Goal: Transaction & Acquisition: Subscribe to service/newsletter

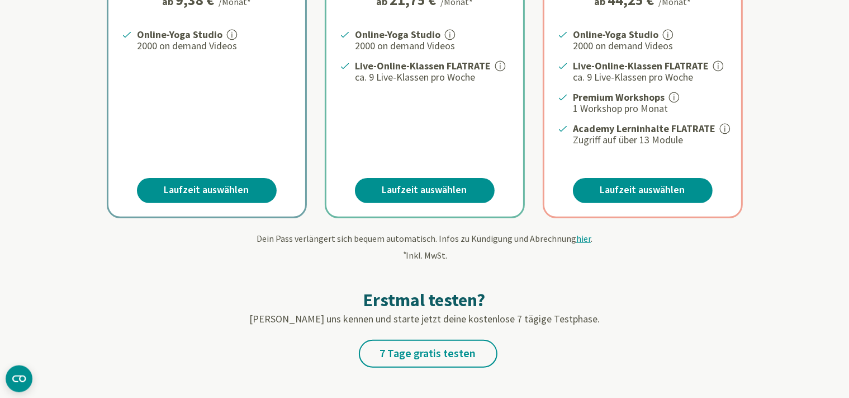
scroll to position [354, 0]
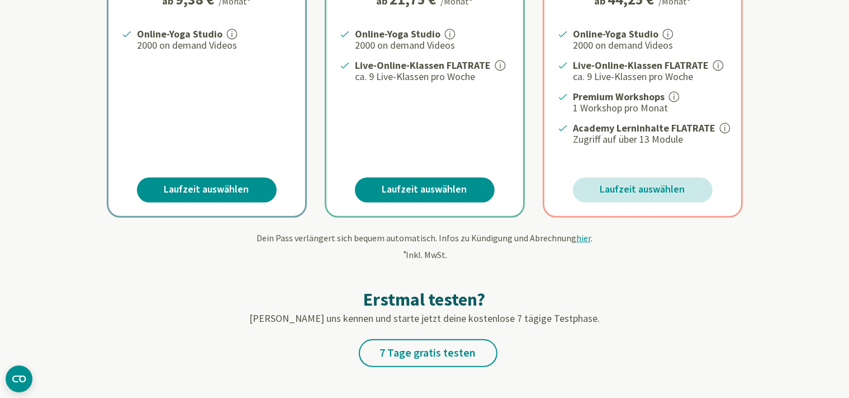
click at [609, 183] on link "Laufzeit auswählen" at bounding box center [643, 189] width 140 height 25
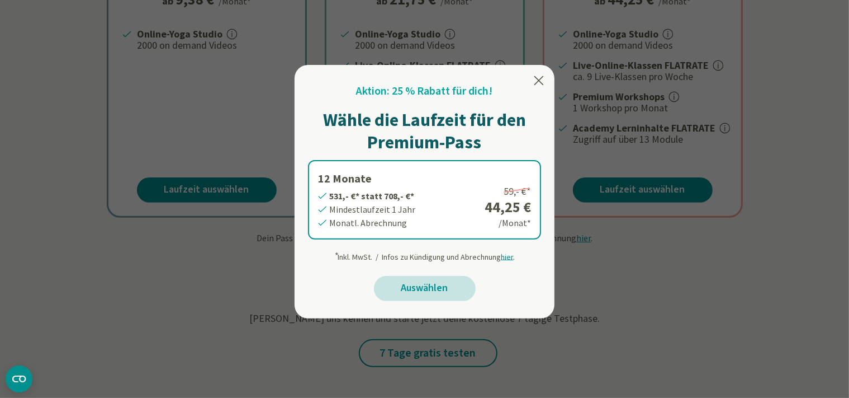
click at [413, 287] on link "Auswählen" at bounding box center [425, 288] width 102 height 25
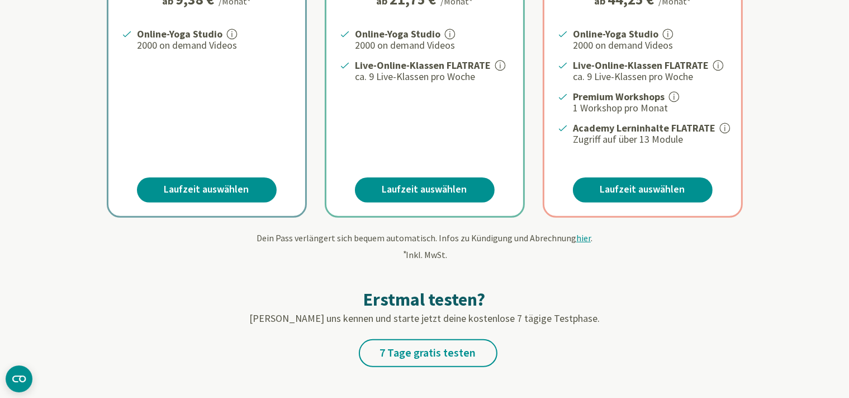
scroll to position [354, 0]
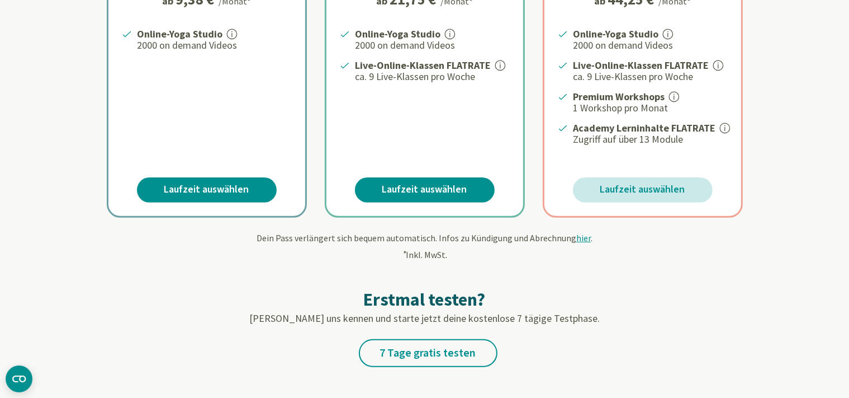
click at [645, 180] on link "Laufzeit auswählen" at bounding box center [643, 189] width 140 height 25
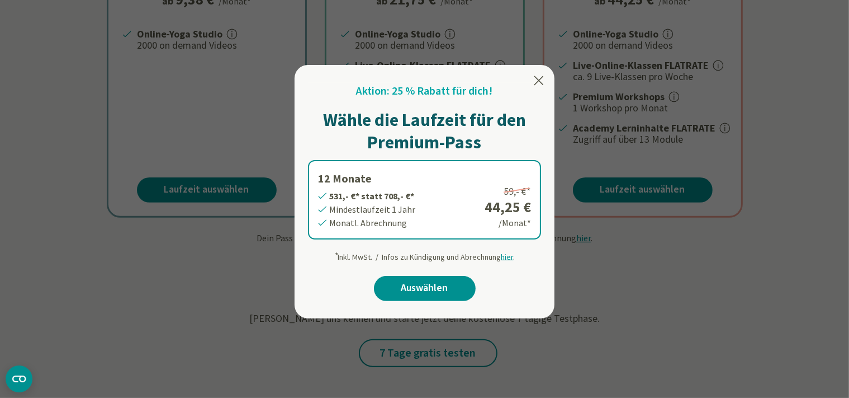
click at [800, 111] on div at bounding box center [424, 199] width 849 height 398
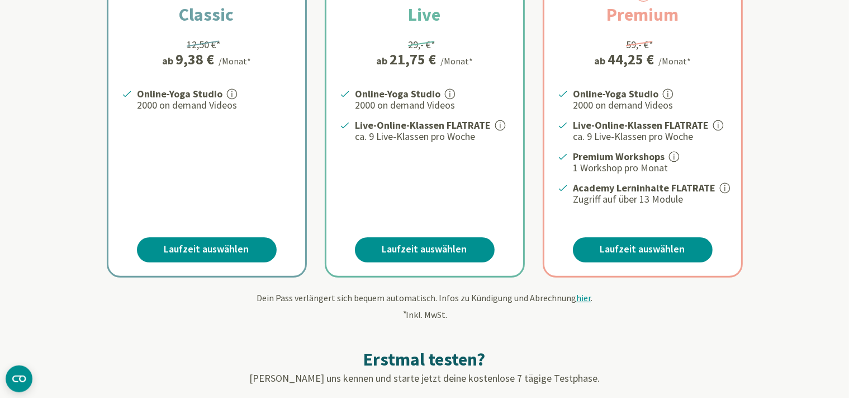
scroll to position [236, 0]
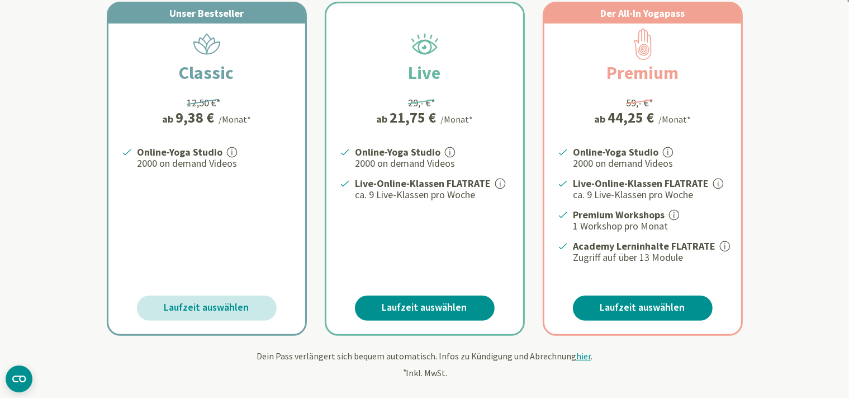
click at [202, 299] on link "Laufzeit auswählen" at bounding box center [207, 307] width 140 height 25
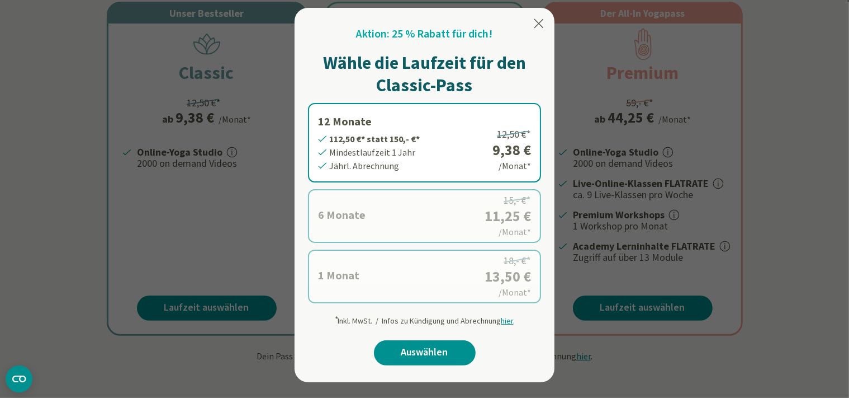
click at [534, 17] on icon at bounding box center [538, 23] width 13 height 13
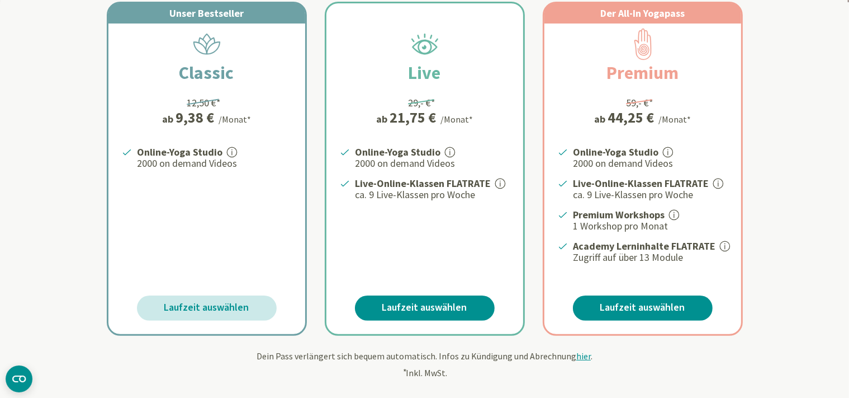
click at [221, 301] on link "Laufzeit auswählen" at bounding box center [207, 307] width 140 height 25
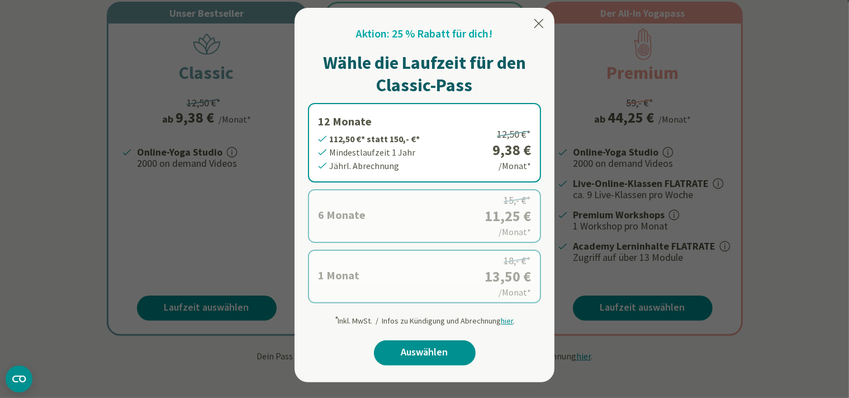
click at [536, 22] on icon at bounding box center [538, 23] width 13 height 13
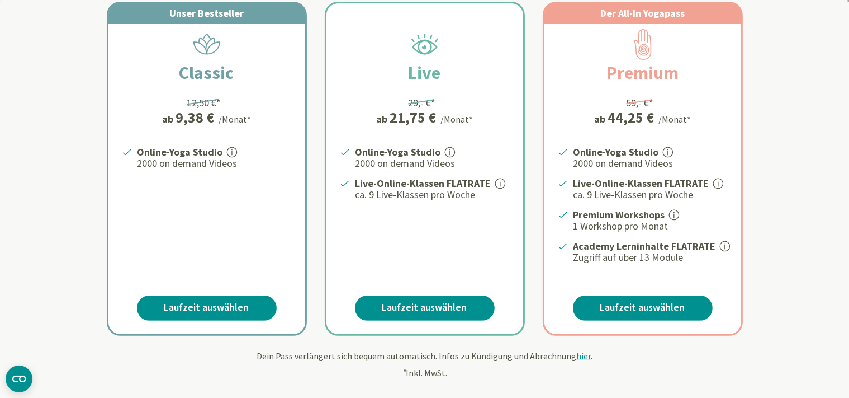
click at [229, 19] on span "Unser Bestseller" at bounding box center [206, 13] width 74 height 13
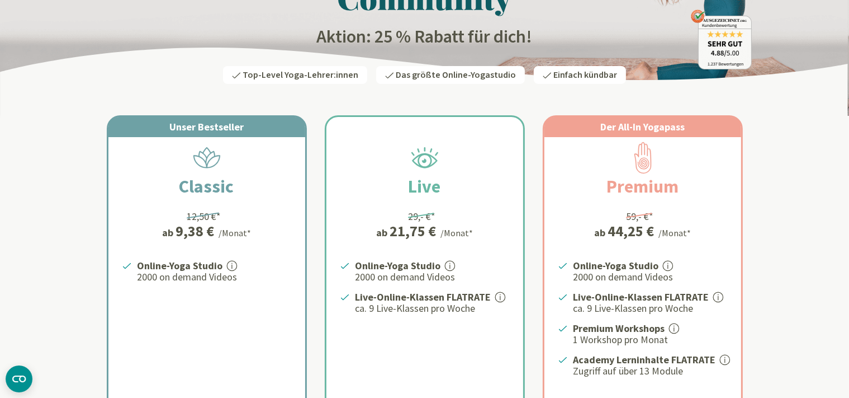
scroll to position [0, 0]
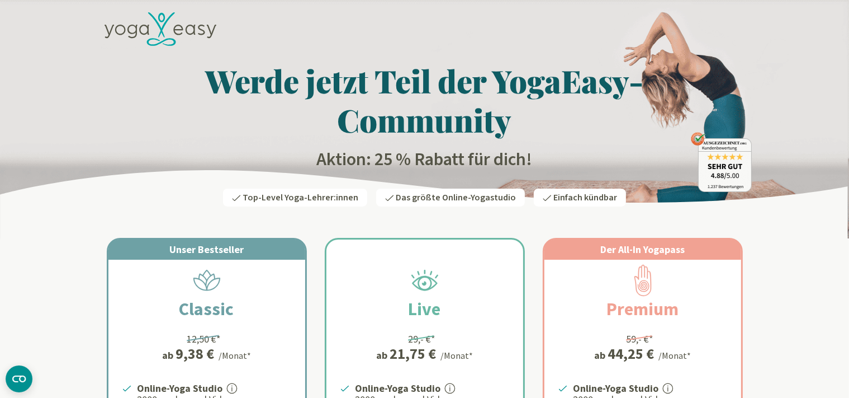
click at [241, 196] on icon at bounding box center [236, 197] width 9 height 9
